Goal: Transaction & Acquisition: Book appointment/travel/reservation

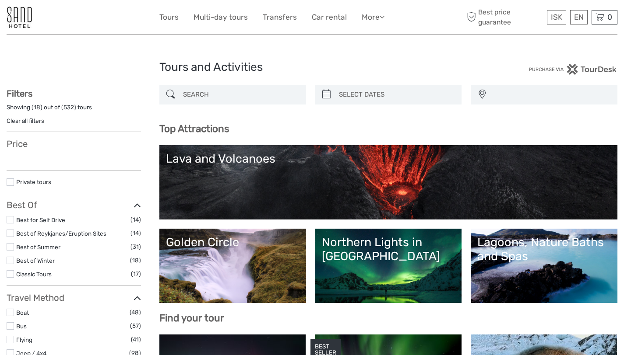
select select
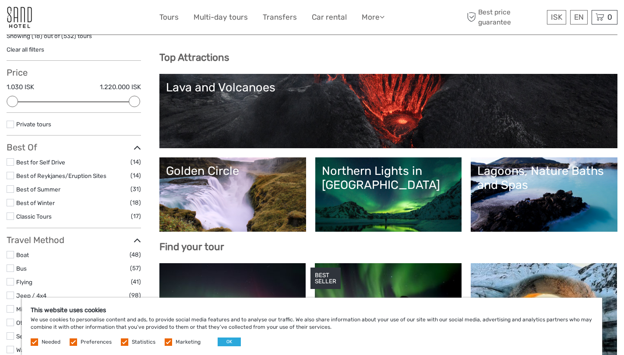
scroll to position [164, 0]
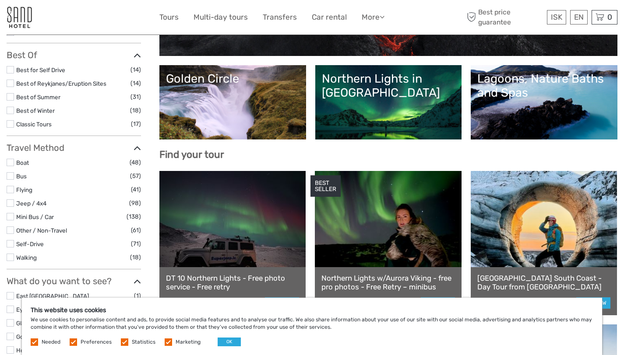
click at [531, 86] on div "Lagoons, Nature Baths and Spas" at bounding box center [543, 86] width 133 height 28
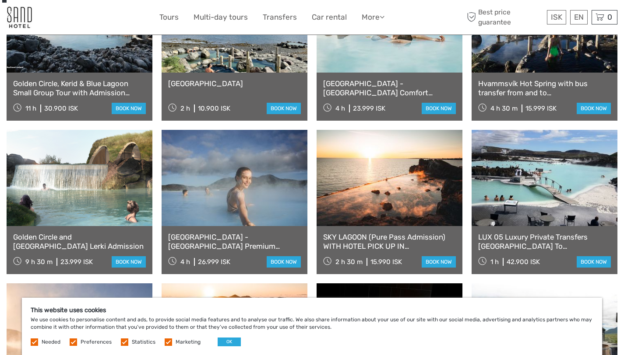
scroll to position [408, 0]
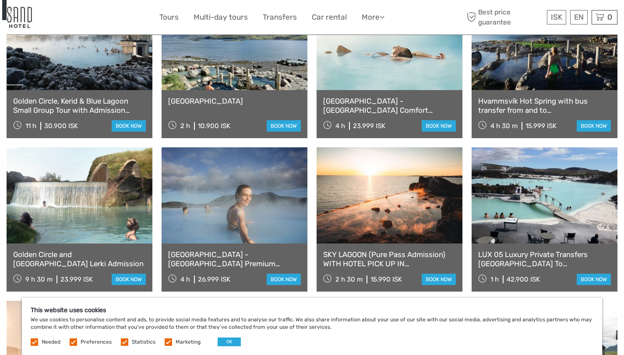
click at [87, 102] on link "Golden Circle, Kerid & Blue Lagoon Small Group Tour with Admission Ticket" at bounding box center [79, 106] width 133 height 18
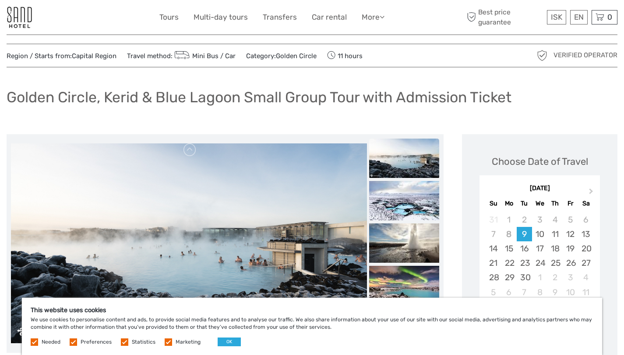
scroll to position [28, 0]
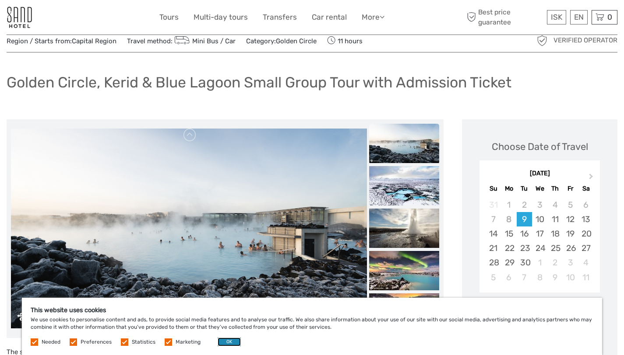
click at [221, 339] on button "OK" at bounding box center [229, 342] width 23 height 9
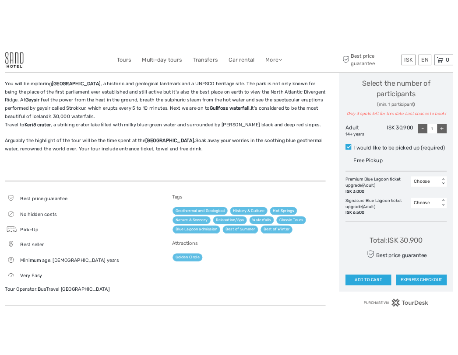
scroll to position [0, 0]
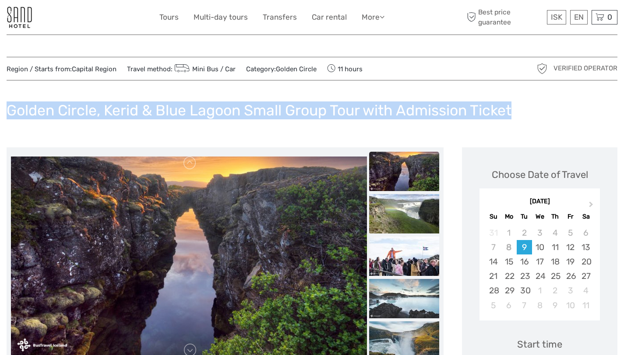
drag, startPoint x: 0, startPoint y: 111, endPoint x: 539, endPoint y: 116, distance: 538.8
copy h1 "Golden Circle, Kerid & Blue Lagoon Small Group Tour with Admission Ticket"
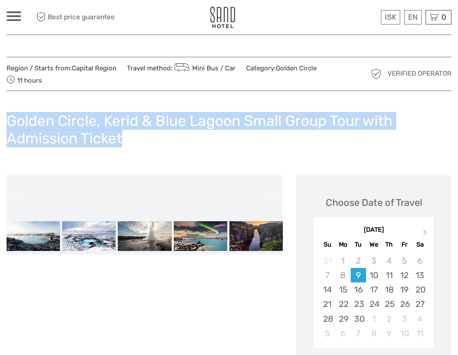
click at [149, 136] on h1 "Golden Circle, Kerid & Blue Lagoon Small Group Tour with Admission Ticket" at bounding box center [229, 129] width 445 height 35
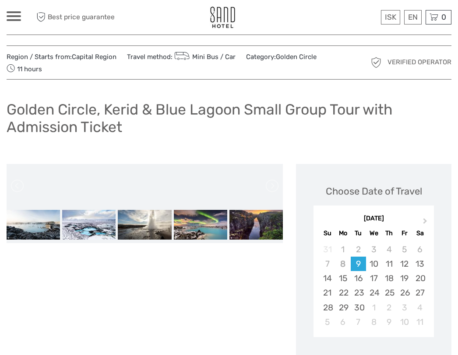
scroll to position [28, 0]
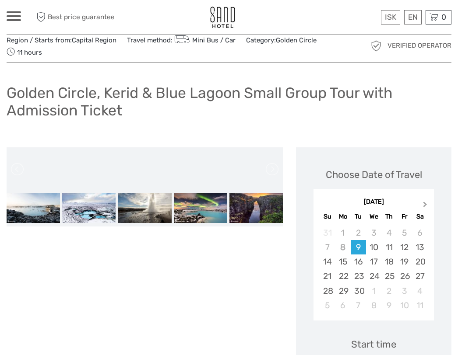
click at [425, 206] on span "Next Month" at bounding box center [425, 206] width 0 height 13
click at [419, 292] on div "29" at bounding box center [419, 291] width 15 height 14
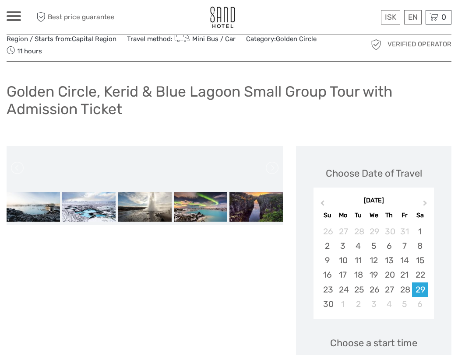
scroll to position [184, 0]
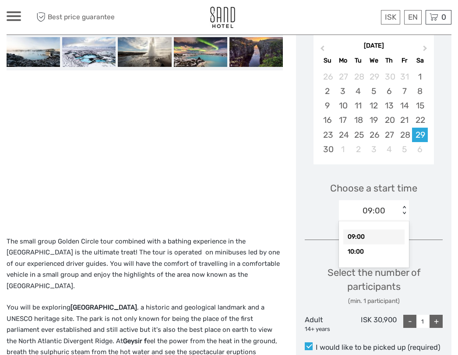
click at [402, 215] on div "< >" at bounding box center [403, 210] width 7 height 9
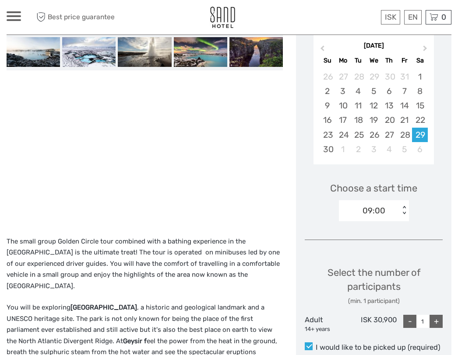
click at [421, 212] on div "Choose a start time 09:00 < >" at bounding box center [374, 198] width 138 height 56
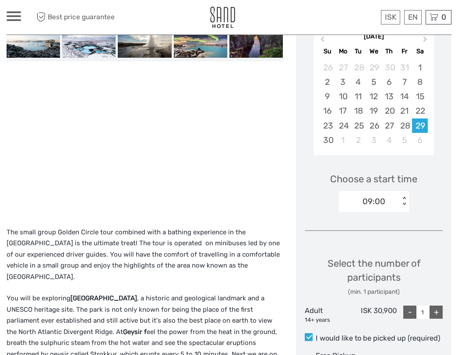
scroll to position [293, 0]
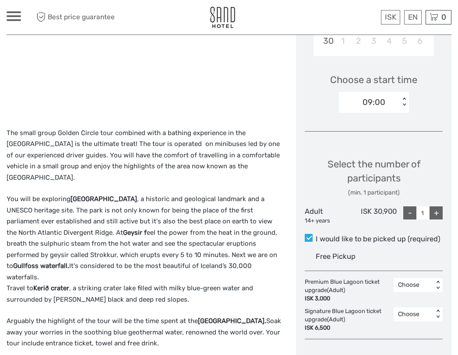
click at [436, 214] on div "+" at bounding box center [435, 213] width 13 height 13
type input "2"
click at [402, 105] on div "< >" at bounding box center [403, 102] width 7 height 9
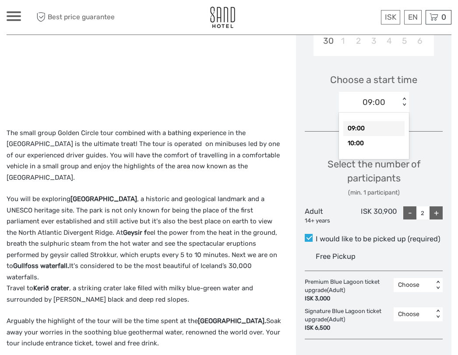
click at [360, 129] on div "09:00" at bounding box center [373, 128] width 61 height 15
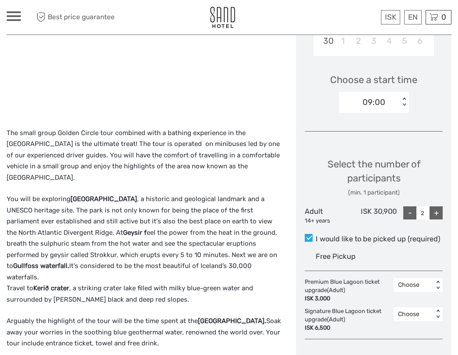
click at [430, 121] on div "Choose Date of Travel [DATE] Previous Month Next Month [DATE] Su Mo Tu We Th Fr…" at bounding box center [373, 159] width 155 height 553
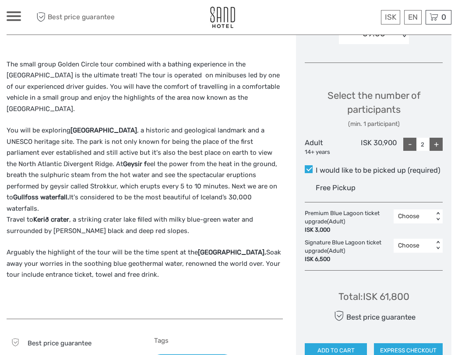
scroll to position [377, 0]
